Goal: Check status: Check status

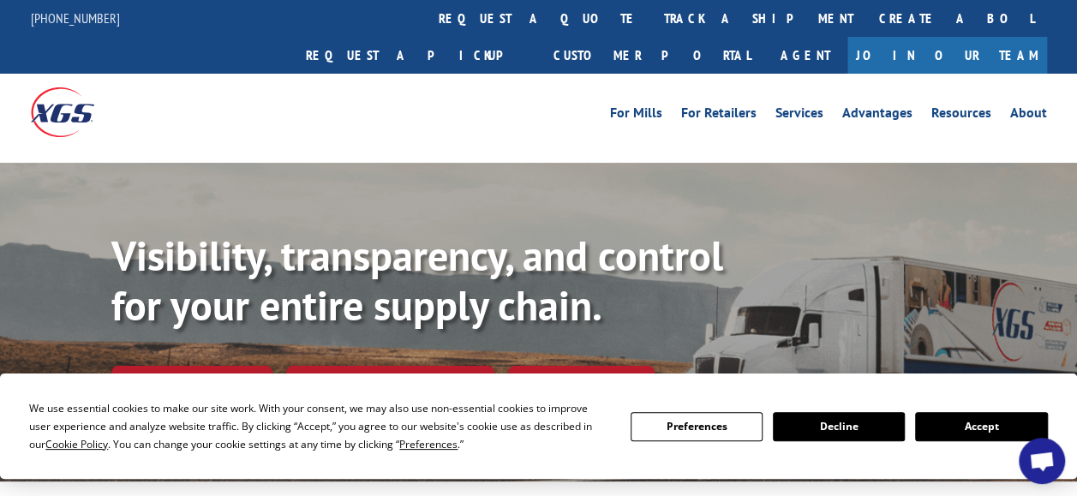
click at [987, 423] on button "Accept" at bounding box center [981, 426] width 132 height 29
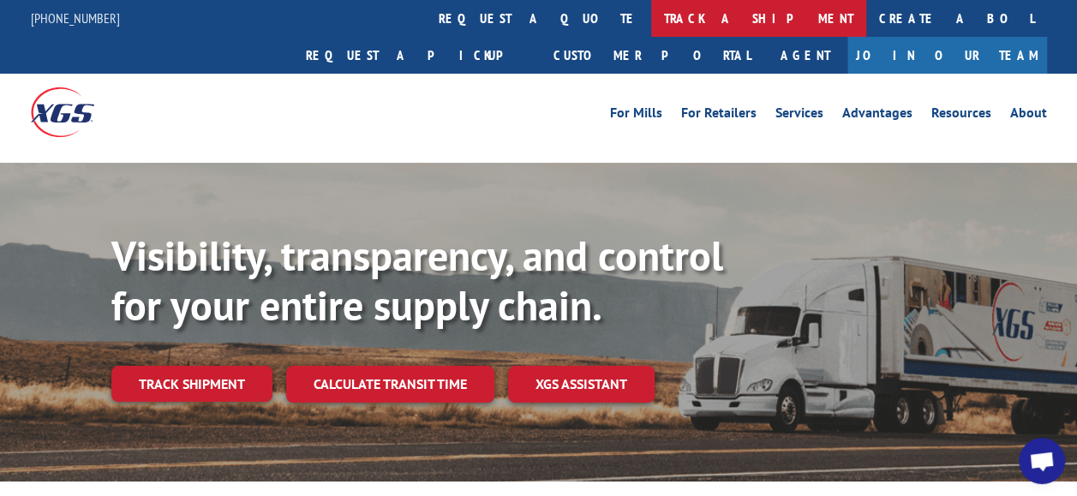
click at [651, 4] on link "track a shipment" at bounding box center [758, 18] width 215 height 37
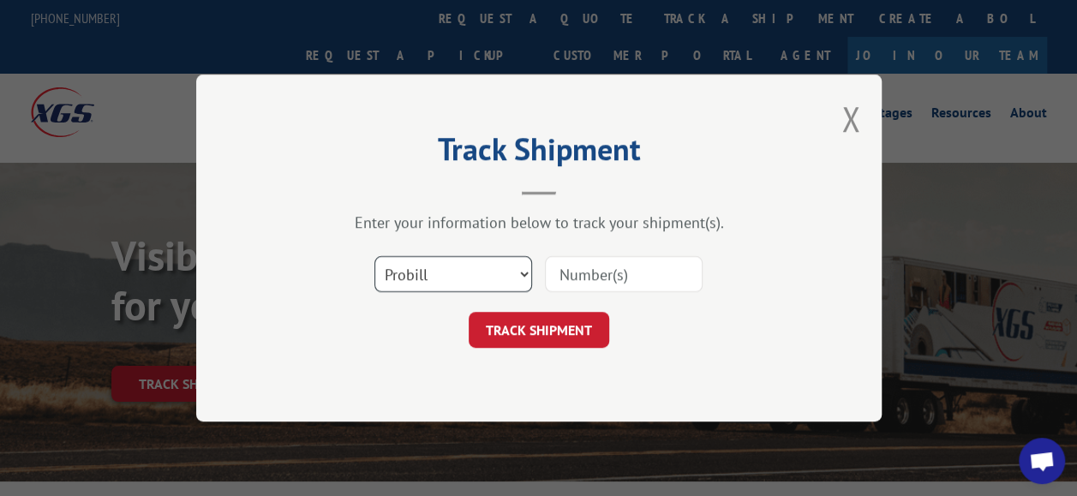
drag, startPoint x: 523, startPoint y: 274, endPoint x: 497, endPoint y: 289, distance: 29.5
click at [521, 274] on select "Select category... Probill BOL PO" at bounding box center [453, 274] width 158 height 36
select select "po"
click at [374, 256] on select "Select category... Probill BOL PO" at bounding box center [453, 274] width 158 height 36
click at [586, 267] on input at bounding box center [624, 274] width 158 height 36
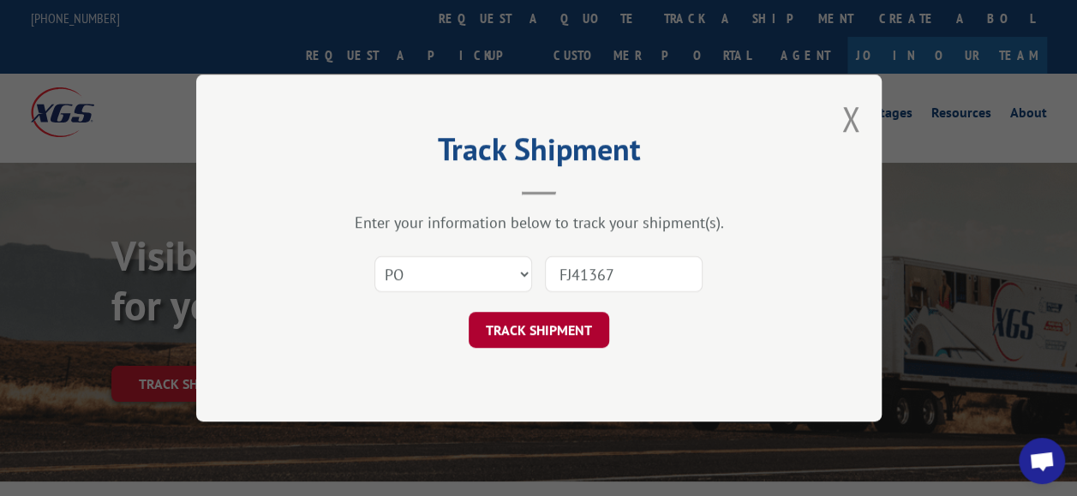
type input "FJ41367"
click at [554, 315] on button "TRACK SHIPMENT" at bounding box center [539, 330] width 141 height 36
